Goal: Transaction & Acquisition: Book appointment/travel/reservation

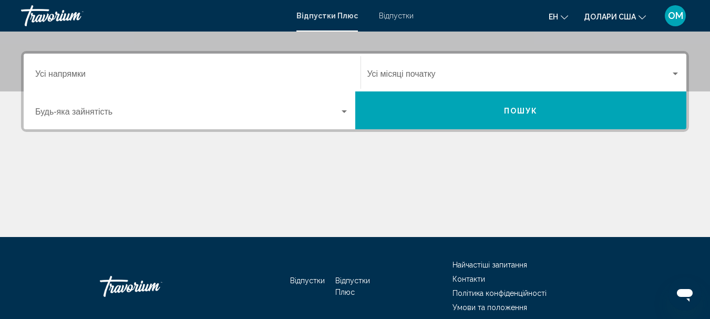
scroll to position [166, 0]
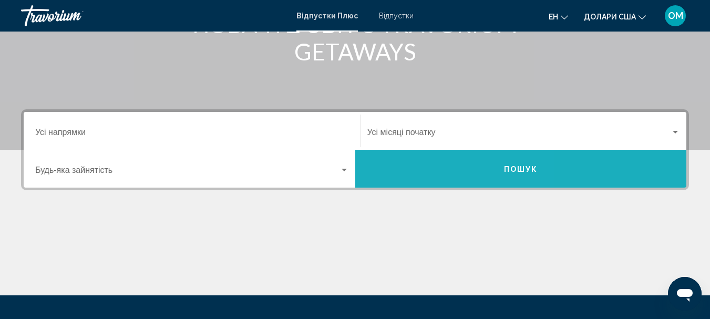
click at [420, 167] on button "Пошук" at bounding box center [521, 169] width 332 height 38
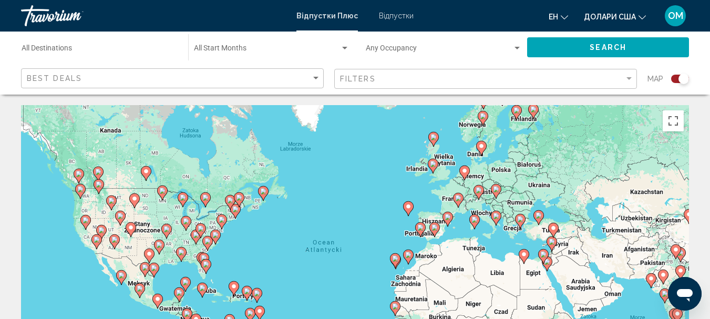
click at [71, 177] on div "Aby aktywować przeciąganie za pomocą klawiatury, naciśnij Alt + Enter. Po włącz…" at bounding box center [355, 262] width 668 height 315
click at [80, 175] on image "Основний зміст" at bounding box center [79, 174] width 6 height 6
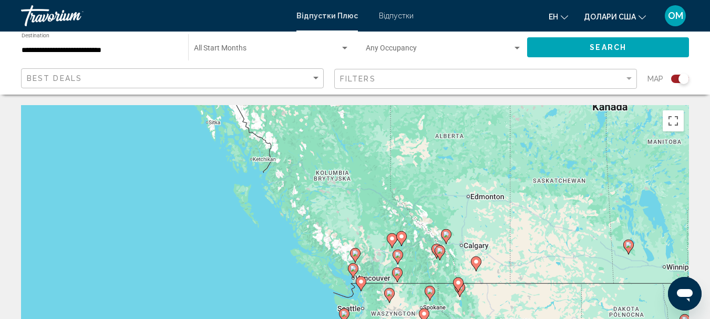
click at [353, 267] on image "Основний зміст" at bounding box center [353, 268] width 6 height 6
type input "**********"
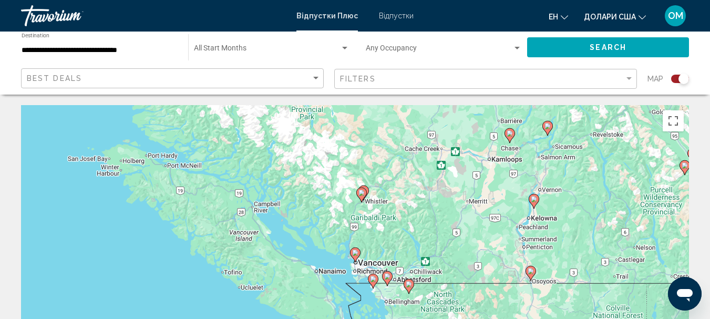
click at [356, 253] on image "Основний зміст" at bounding box center [355, 253] width 6 height 6
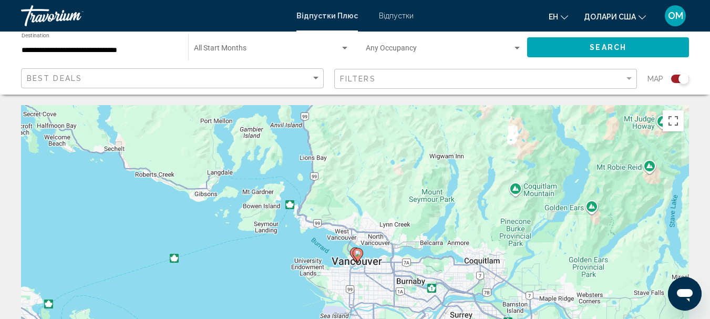
click at [359, 253] on image "Основний зміст" at bounding box center [358, 253] width 6 height 6
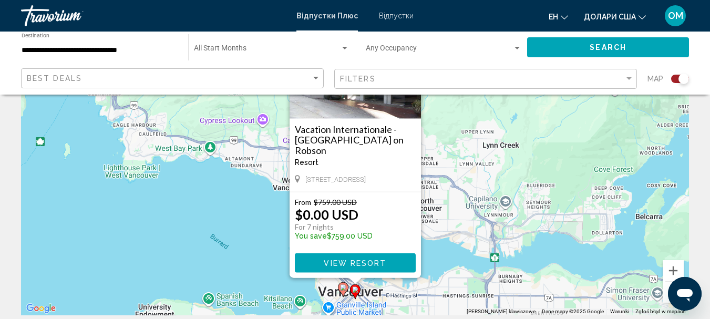
scroll to position [53, 0]
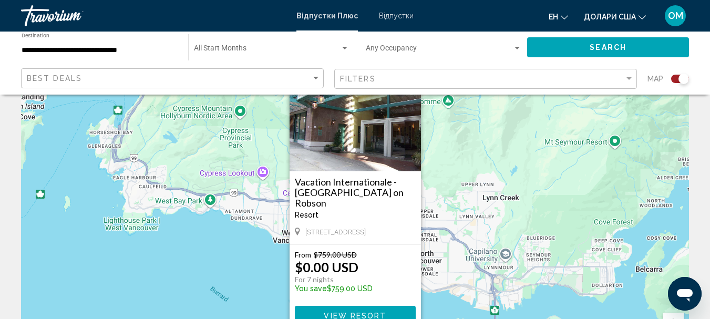
click at [340, 191] on h3 "Vacation Internationale - [GEOGRAPHIC_DATA] on Robson" at bounding box center [355, 193] width 121 height 32
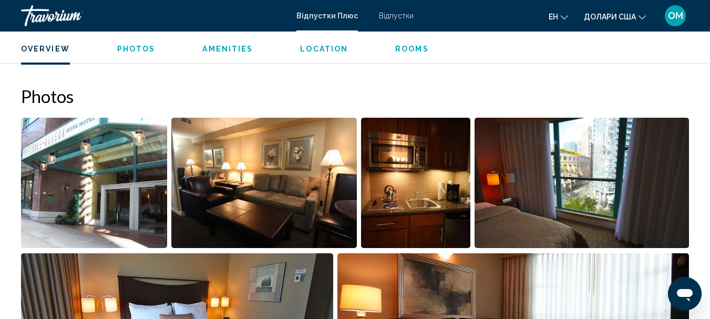
scroll to position [631, 0]
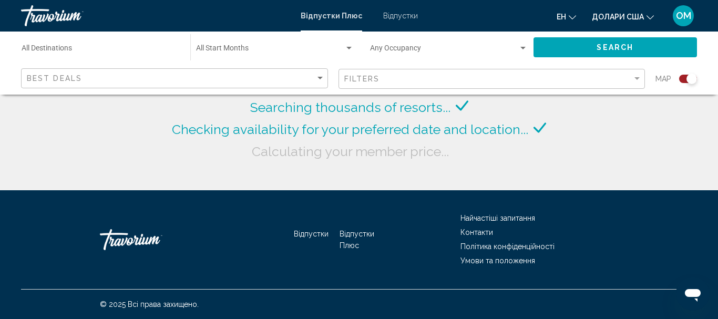
click at [407, 20] on div "Відпустки Плюс Відпустки ен Англійська Іспанська Французька Італійська Португал…" at bounding box center [359, 16] width 718 height 22
click at [406, 16] on font "Відпустки" at bounding box center [400, 16] width 35 height 8
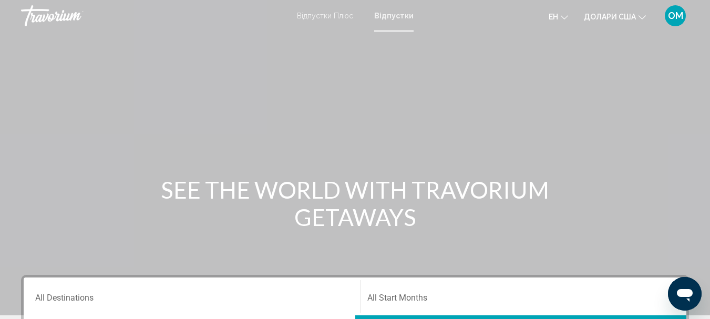
click at [644, 18] on icon "Змінити валюту" at bounding box center [642, 17] width 7 height 4
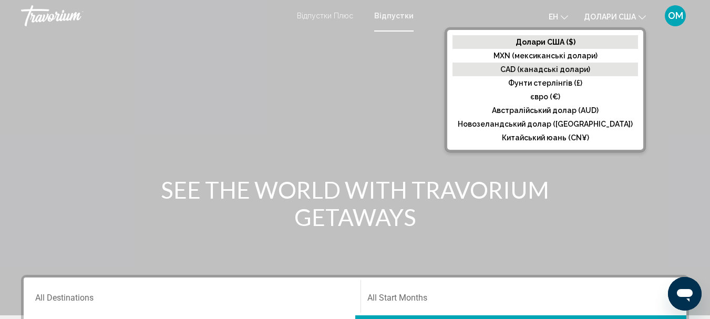
click at [550, 69] on font "CAD (канадські долари)" at bounding box center [545, 69] width 90 height 8
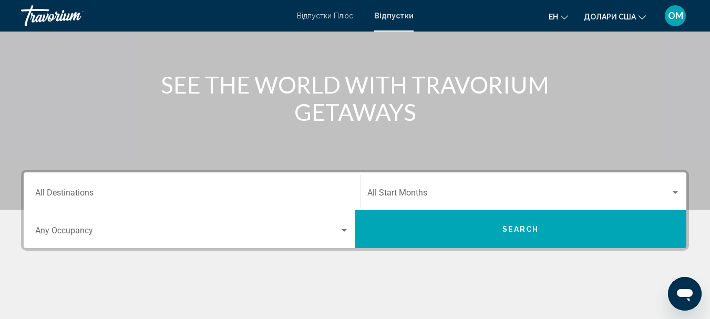
scroll to position [158, 0]
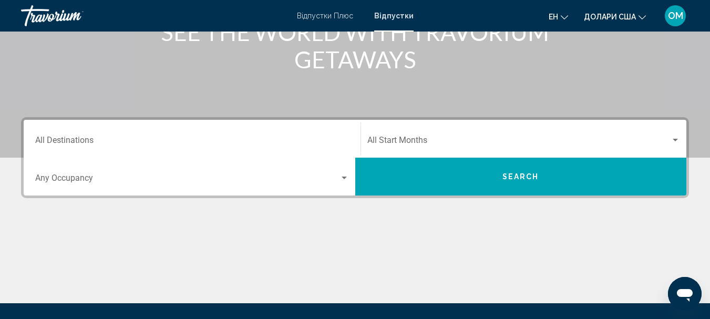
click at [489, 179] on button "Search" at bounding box center [521, 177] width 332 height 38
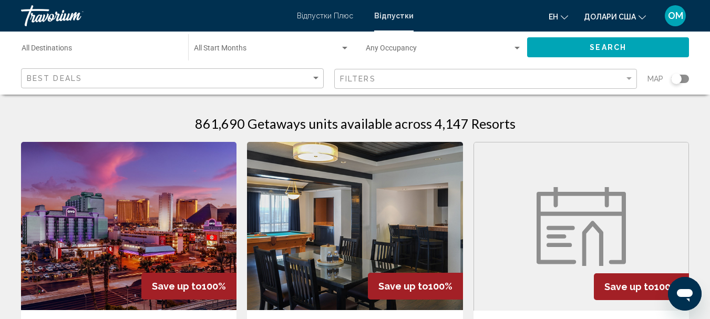
click at [678, 79] on div "Search widget" at bounding box center [676, 79] width 11 height 11
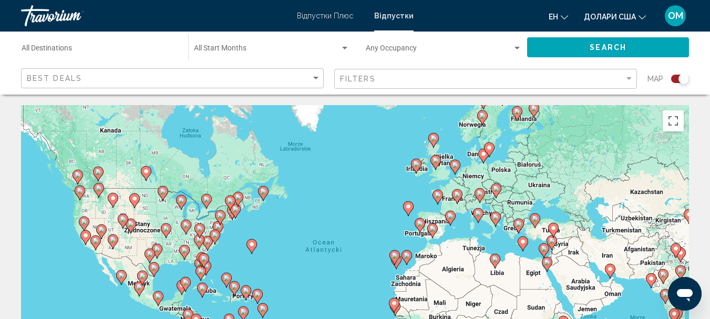
click at [263, 192] on image "Основний зміст" at bounding box center [263, 191] width 6 height 6
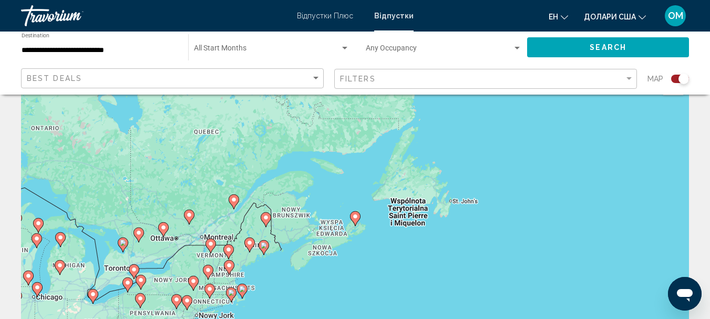
scroll to position [53, 0]
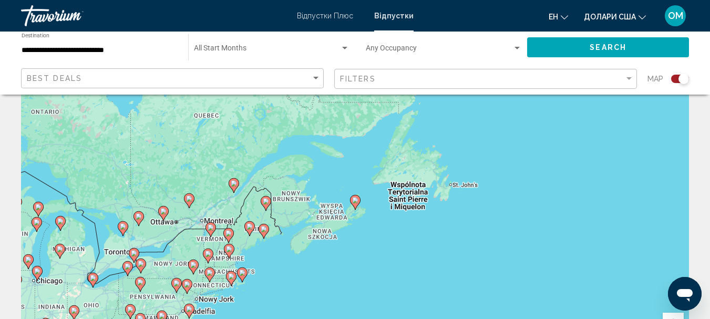
click at [356, 201] on image "Основний зміст" at bounding box center [355, 200] width 6 height 6
type input "**********"
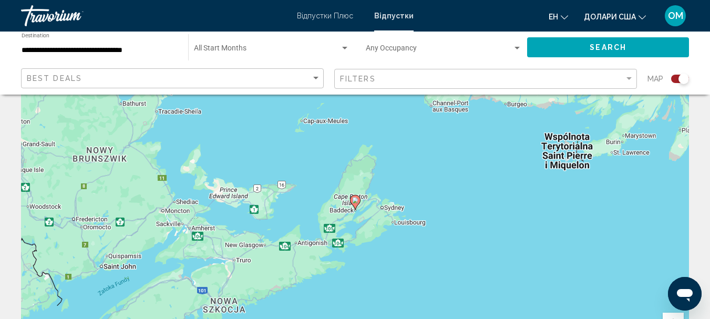
click at [355, 200] on image "Основний зміст" at bounding box center [355, 200] width 6 height 6
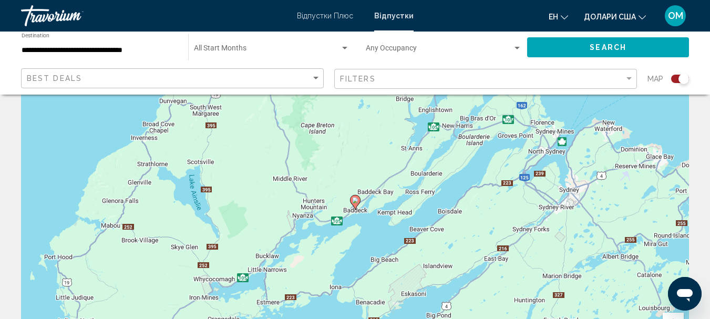
click at [355, 198] on image "Основний зміст" at bounding box center [355, 200] width 6 height 6
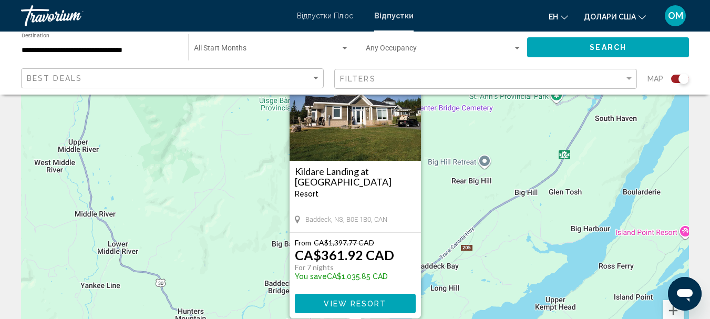
scroll to position [0, 0]
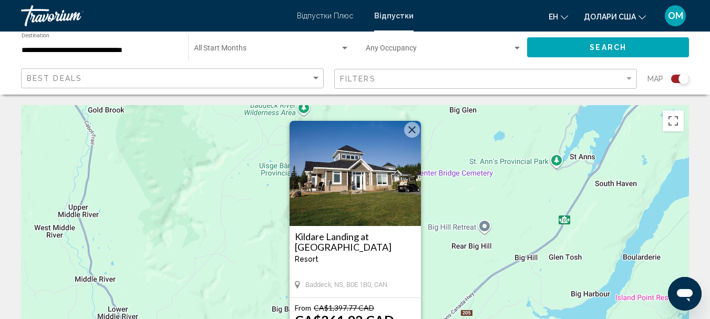
click at [368, 196] on img "Основний зміст" at bounding box center [355, 173] width 131 height 105
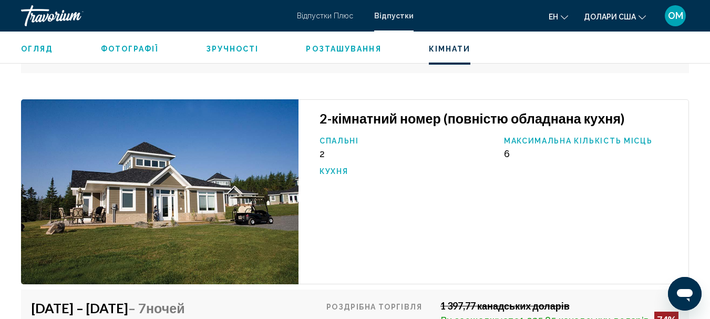
scroll to position [2228, 0]
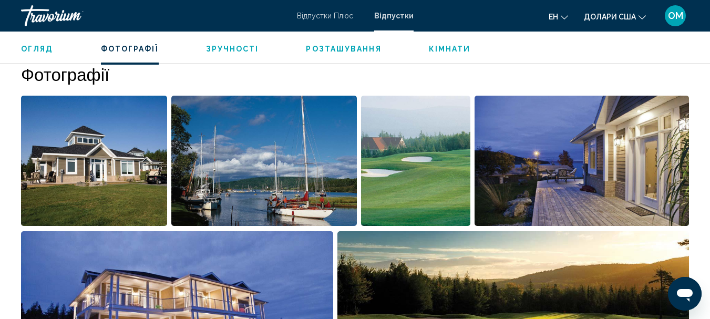
scroll to position [651, 0]
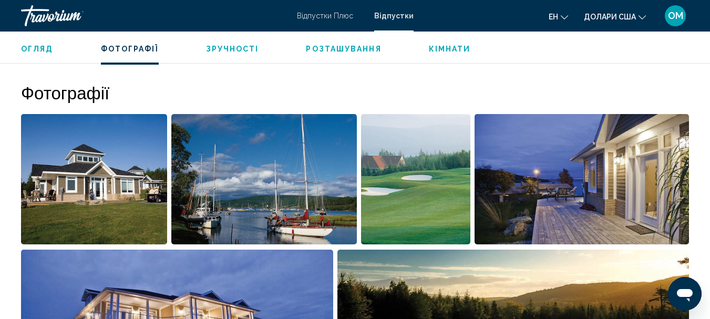
click at [103, 187] on img "Відкрити повзунок зображення на весь екран" at bounding box center [94, 179] width 146 height 130
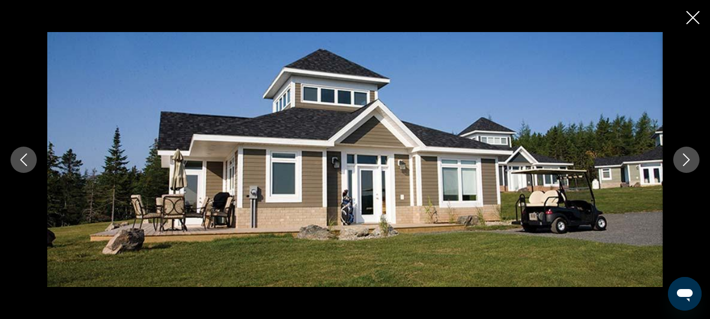
click at [685, 159] on icon "Next image" at bounding box center [686, 159] width 13 height 13
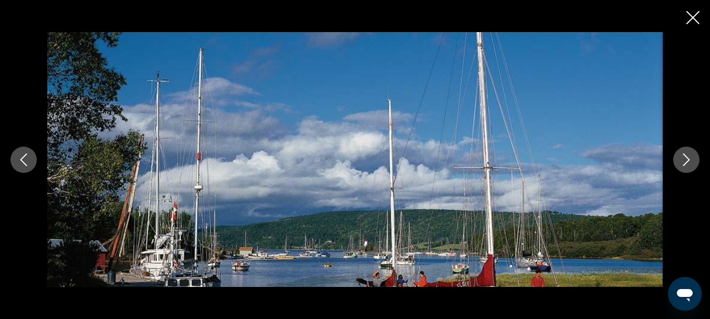
click at [685, 159] on icon "Next image" at bounding box center [686, 159] width 13 height 13
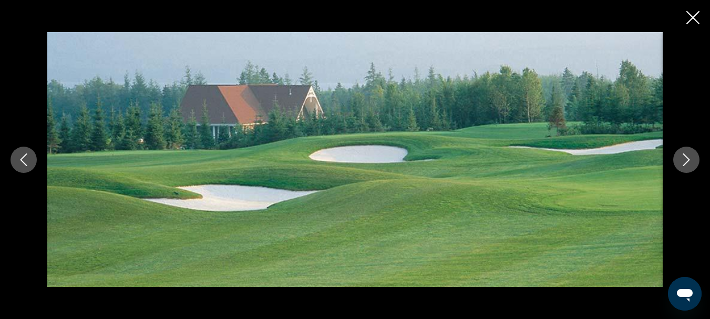
click at [685, 159] on icon "Next image" at bounding box center [686, 159] width 13 height 13
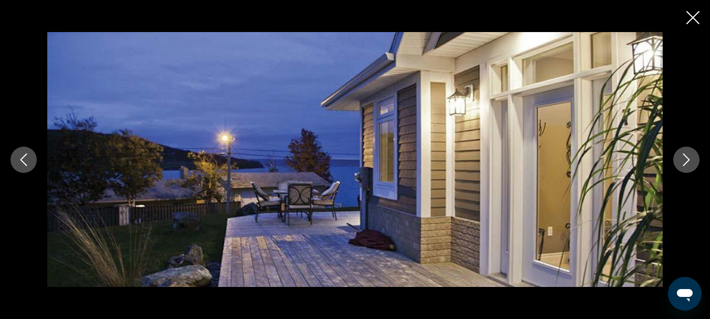
click at [686, 163] on icon "Next image" at bounding box center [686, 159] width 7 height 13
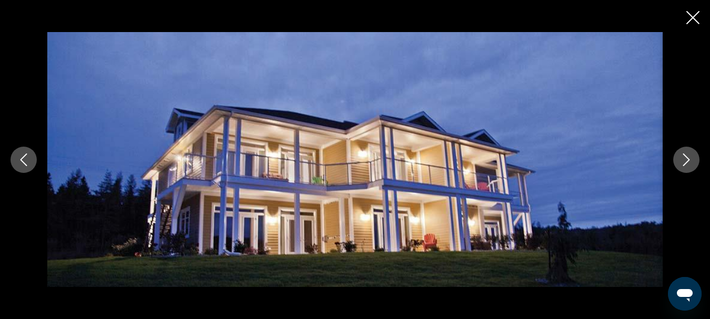
click at [684, 169] on button "Next image" at bounding box center [686, 160] width 26 height 26
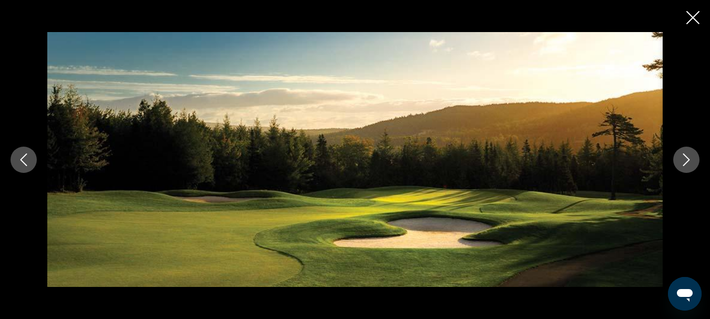
click at [686, 162] on icon "Next image" at bounding box center [686, 159] width 13 height 13
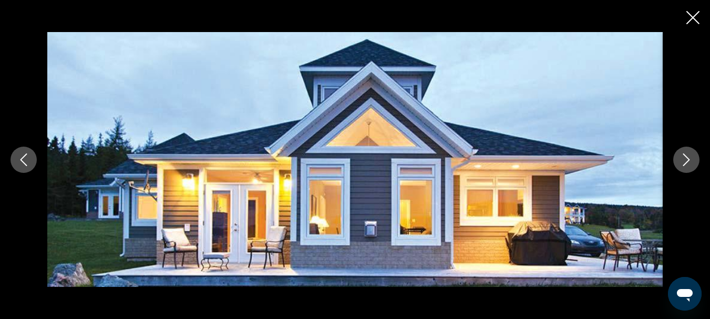
click at [686, 162] on icon "Next image" at bounding box center [686, 159] width 13 height 13
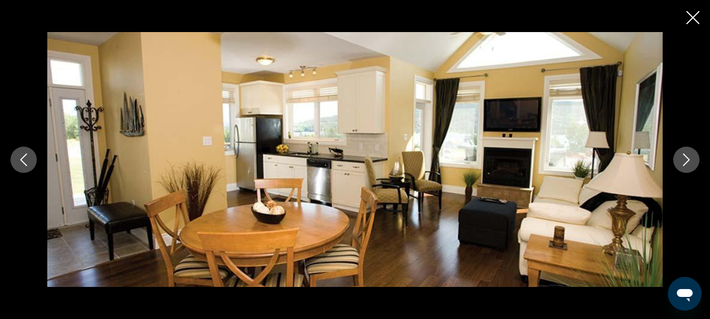
click at [686, 163] on icon "Next image" at bounding box center [686, 159] width 7 height 13
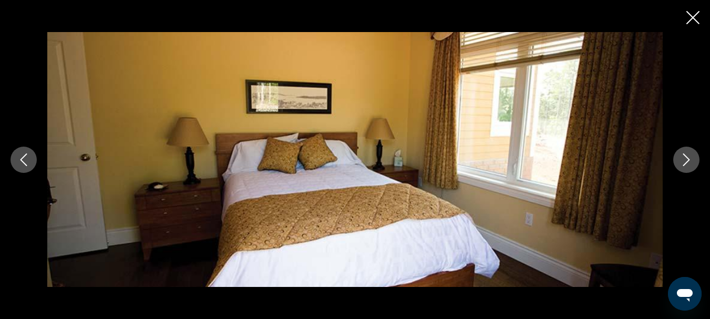
click at [686, 164] on icon "Next image" at bounding box center [686, 159] width 13 height 13
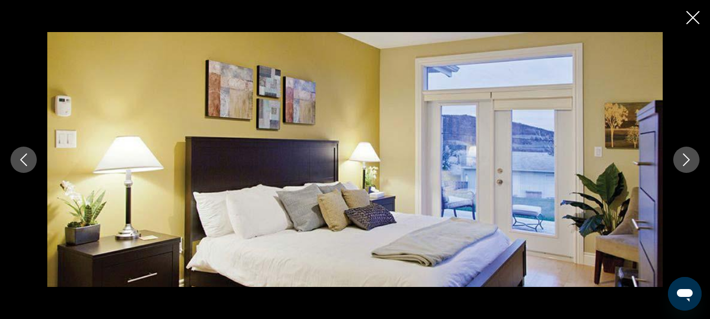
click at [686, 165] on icon "Next image" at bounding box center [686, 159] width 13 height 13
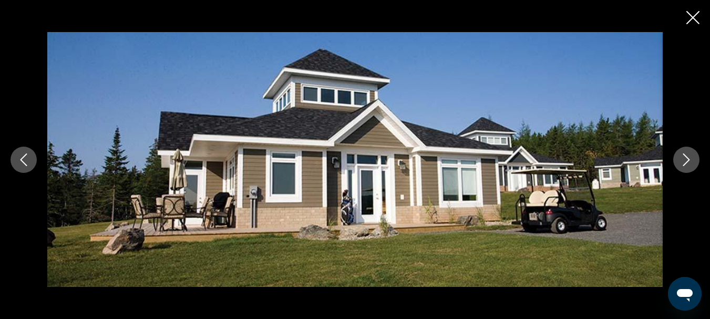
click at [694, 19] on icon "Close slideshow" at bounding box center [693, 17] width 13 height 13
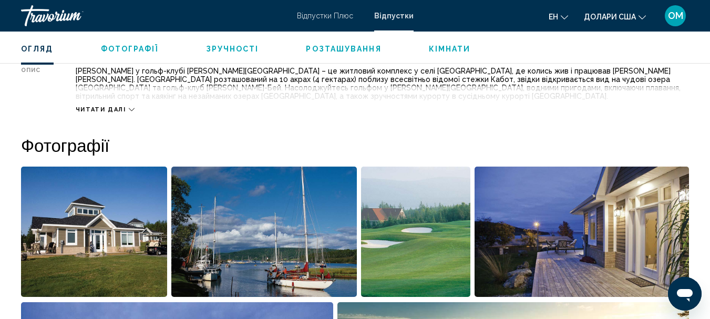
scroll to position [546, 0]
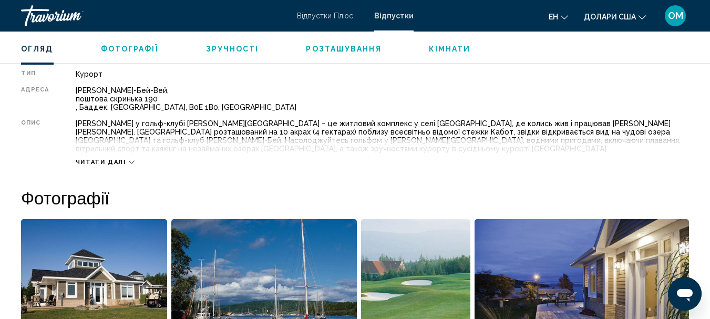
click at [134, 46] on font "Фотографії" at bounding box center [130, 49] width 58 height 8
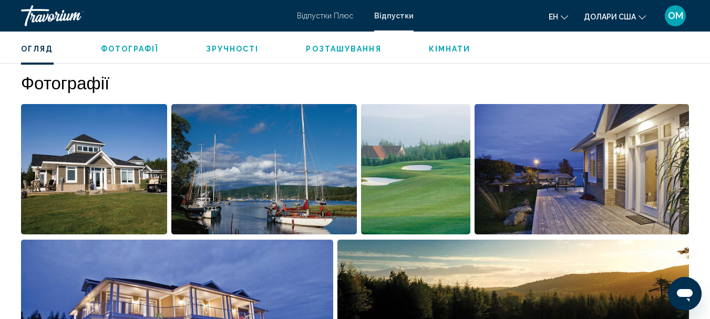
scroll to position [504, 0]
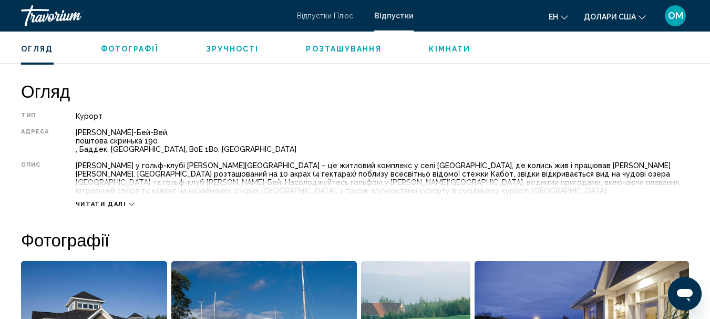
click at [114, 201] on font "Читати далі" at bounding box center [101, 204] width 50 height 7
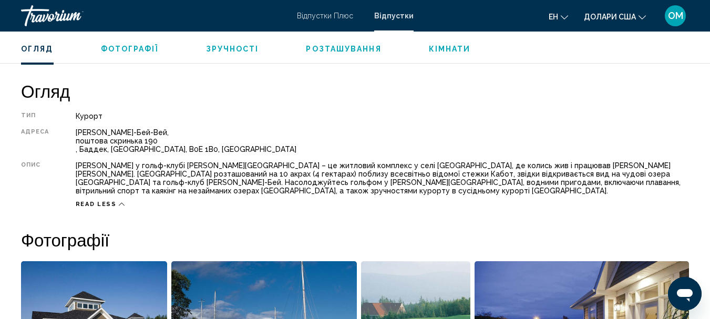
scroll to position [556, 0]
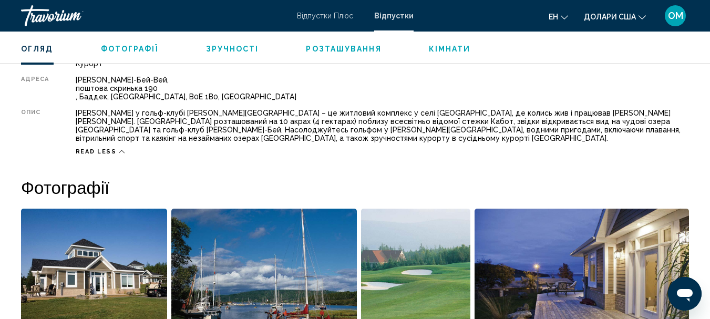
drag, startPoint x: 56, startPoint y: 228, endPoint x: 590, endPoint y: 150, distance: 540.2
click at [119, 150] on icon "Основний зміст" at bounding box center [122, 151] width 6 height 3
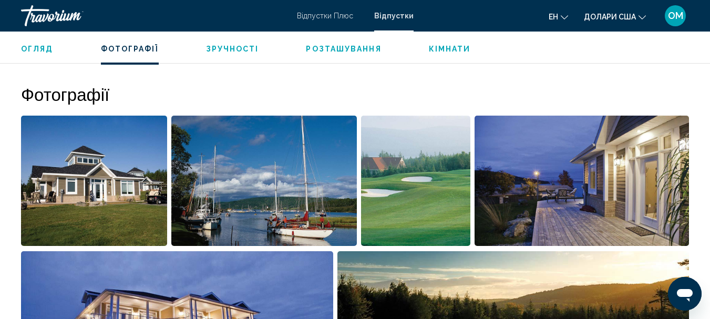
scroll to position [645, 0]
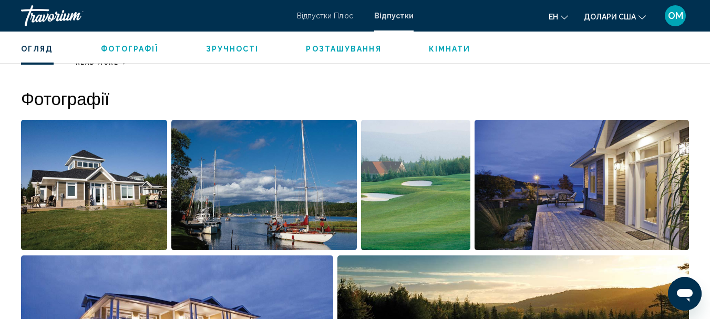
click at [245, 50] on font "Зручності" at bounding box center [232, 49] width 53 height 8
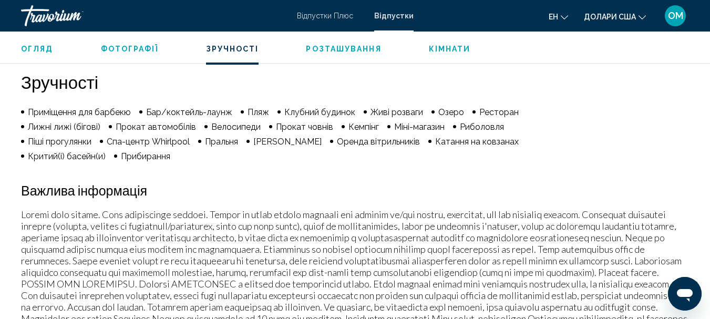
click at [336, 53] on button "Розташування" at bounding box center [343, 48] width 75 height 9
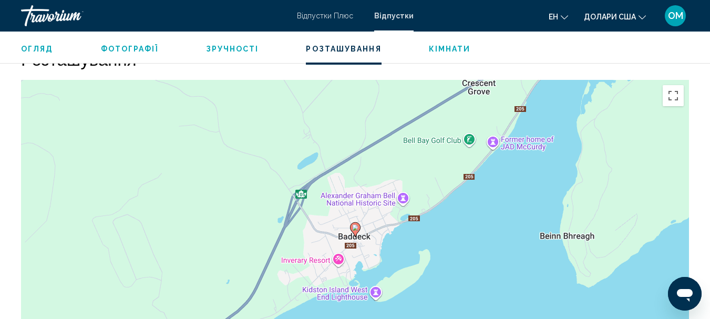
click at [452, 47] on font "Кімнати" at bounding box center [450, 49] width 42 height 8
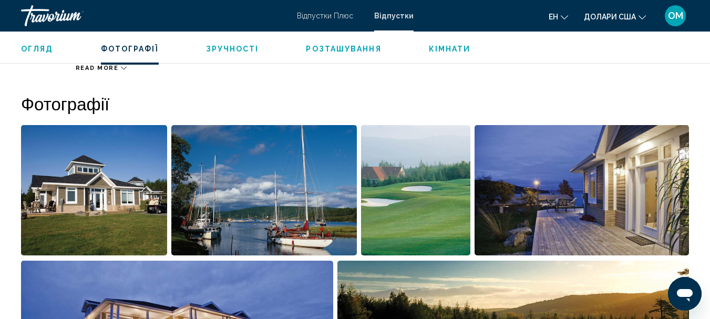
scroll to position [656, 0]
